Goal: Task Accomplishment & Management: Manage account settings

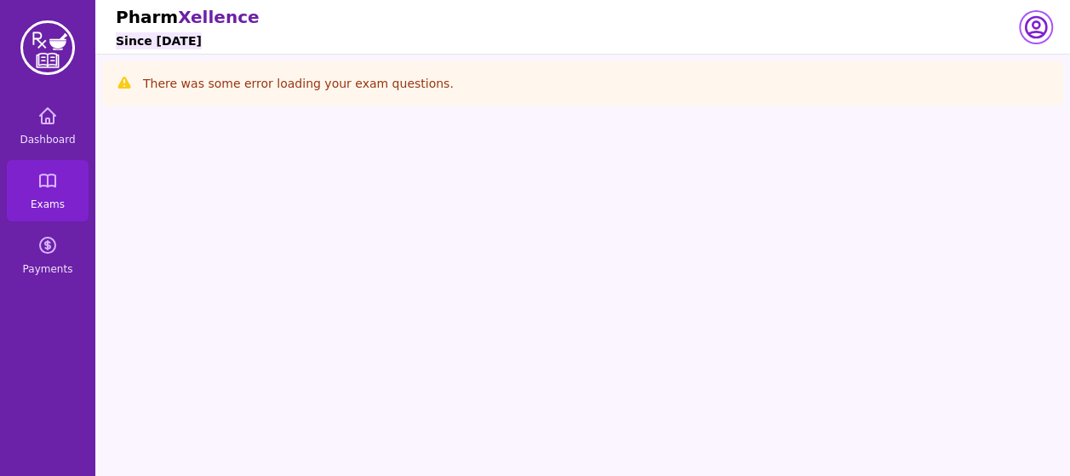
click at [1037, 23] on icon "button" at bounding box center [1035, 27] width 20 height 20
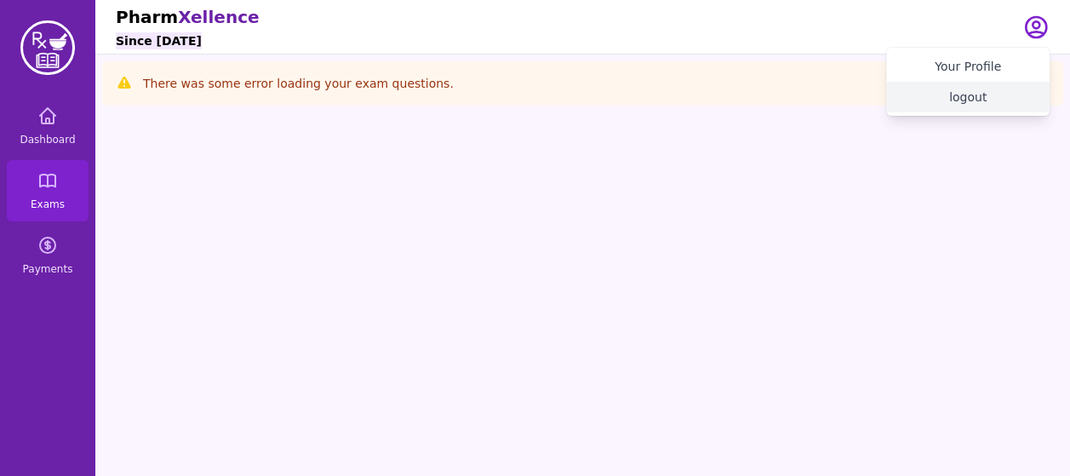
click at [1007, 94] on button "logout" at bounding box center [967, 97] width 163 height 31
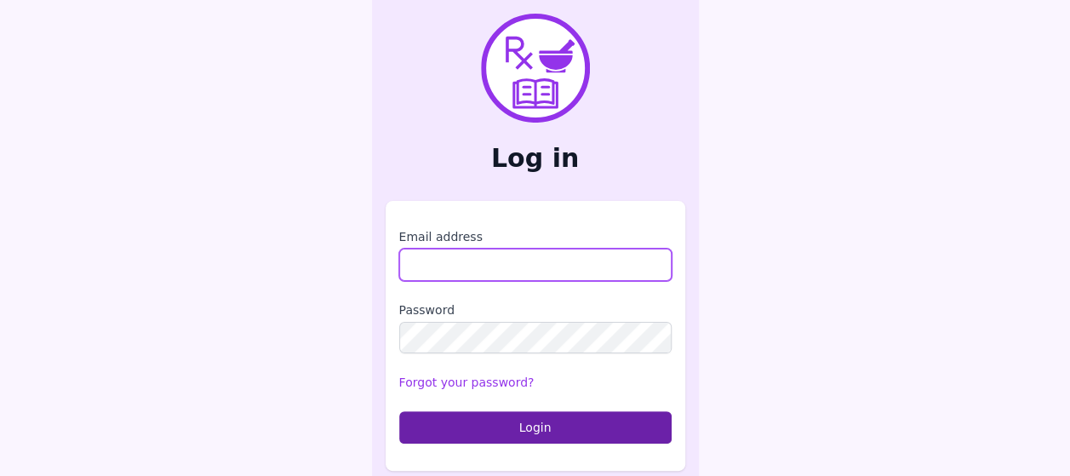
type input "**********"
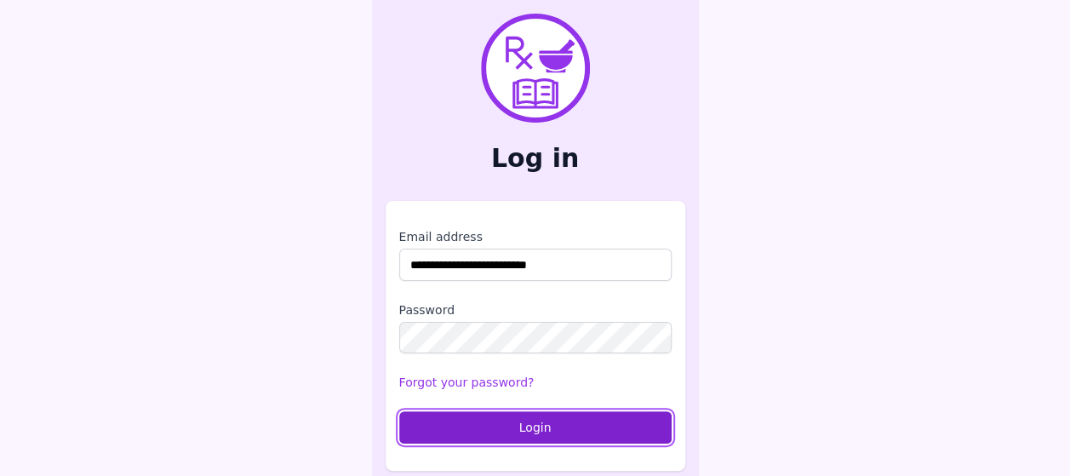
click at [453, 437] on button "Login" at bounding box center [535, 427] width 272 height 32
